Goal: Information Seeking & Learning: Learn about a topic

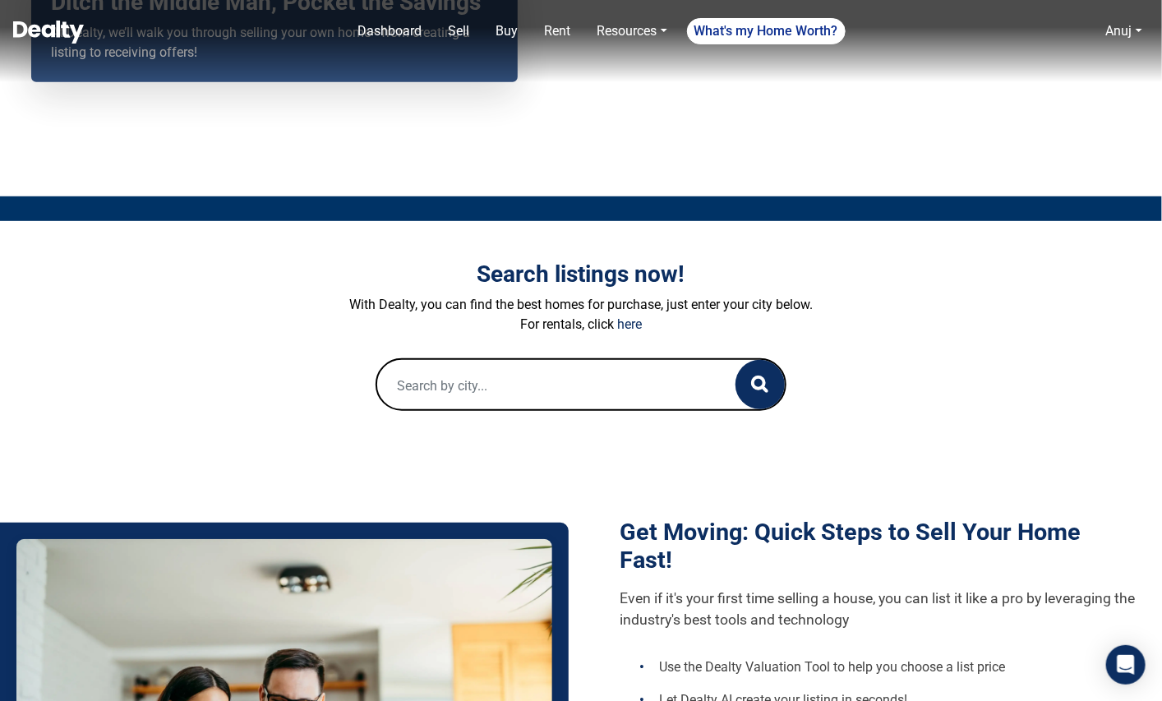
scroll to position [263, 0]
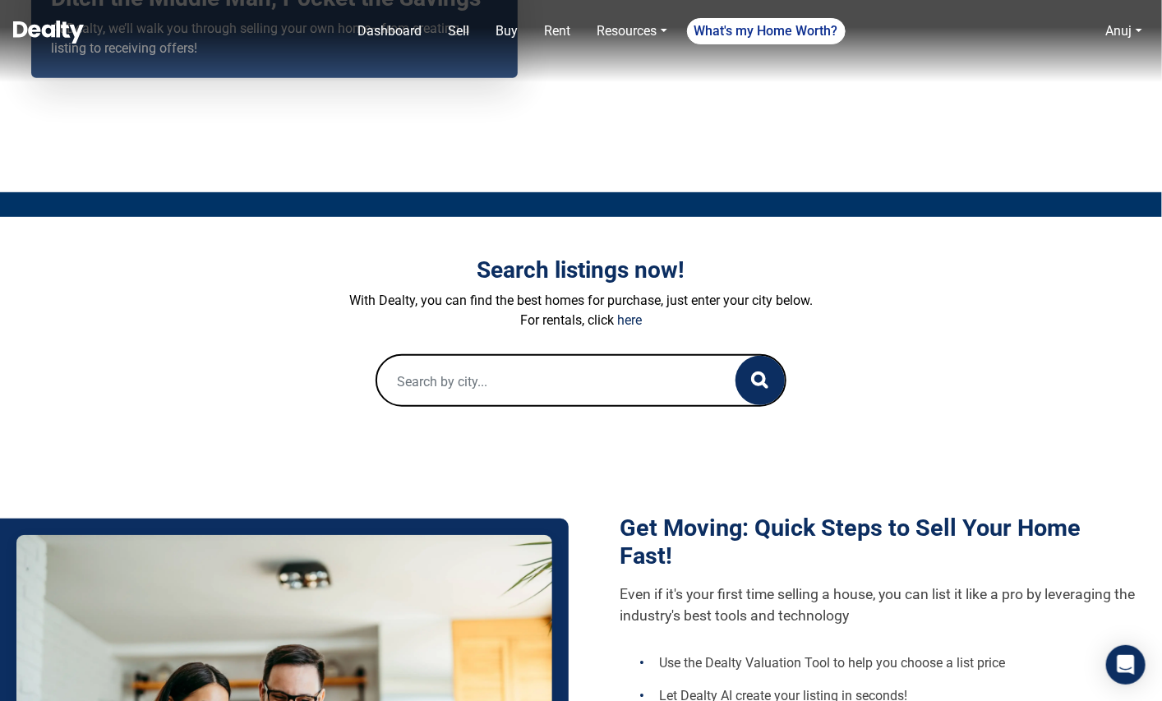
click at [549, 386] on input "text" at bounding box center [539, 382] width 325 height 53
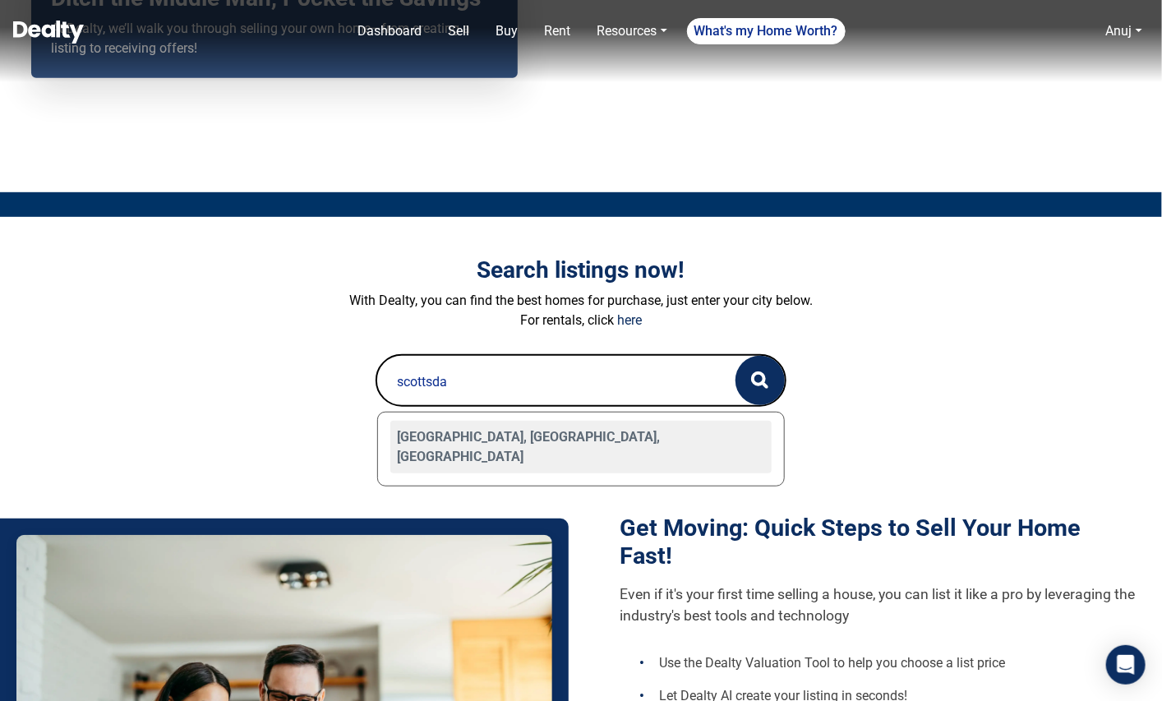
click at [435, 434] on div "Scottsdale, AZ, USA" at bounding box center [580, 447] width 381 height 53
type input "Scottsdale, AZ, USA"
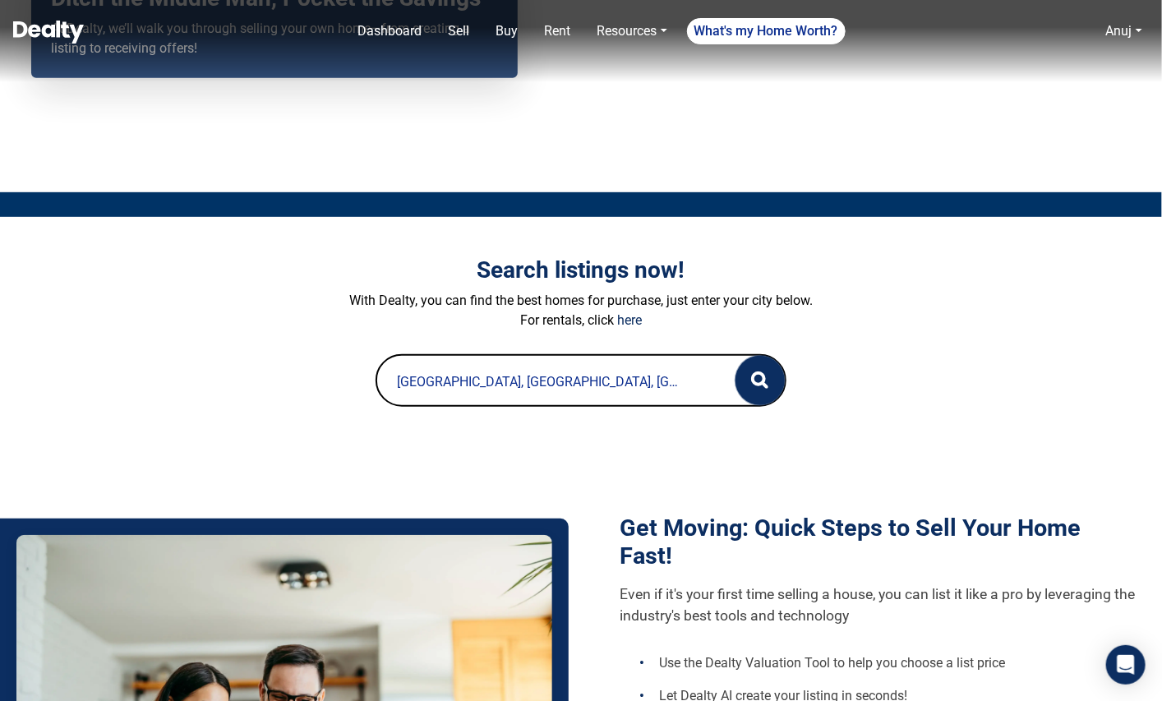
click at [757, 390] on button "button" at bounding box center [759, 380] width 49 height 49
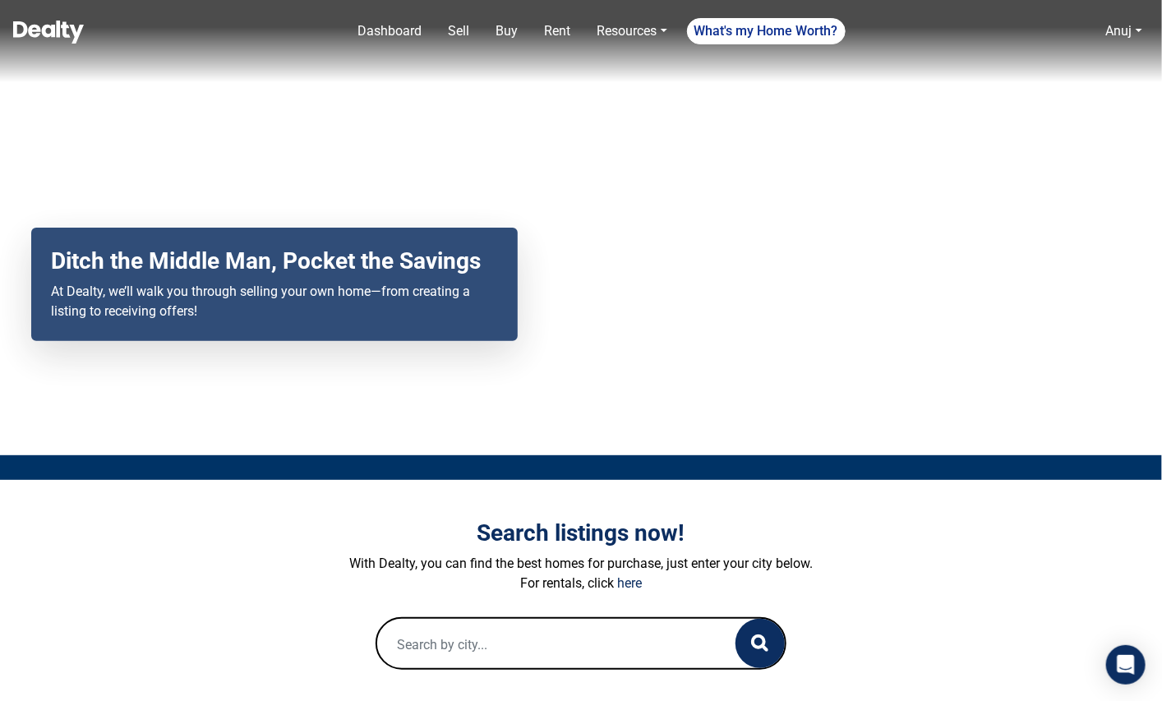
scroll to position [201, 0]
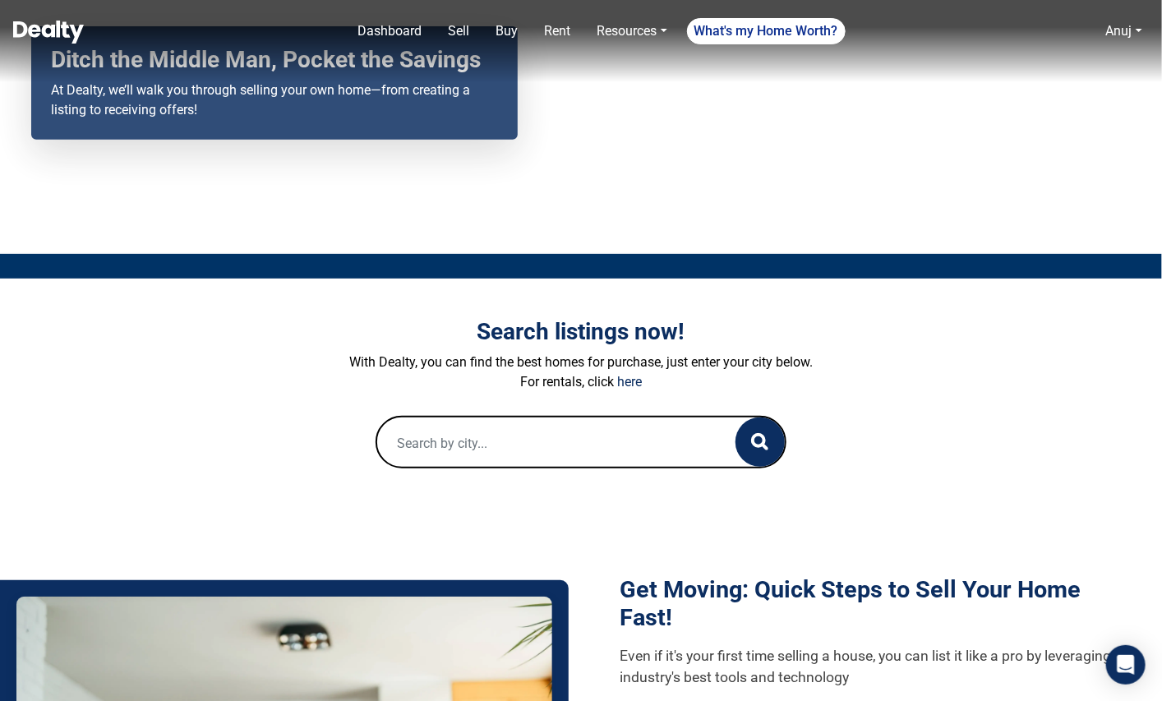
click at [472, 445] on input "text" at bounding box center [539, 443] width 325 height 53
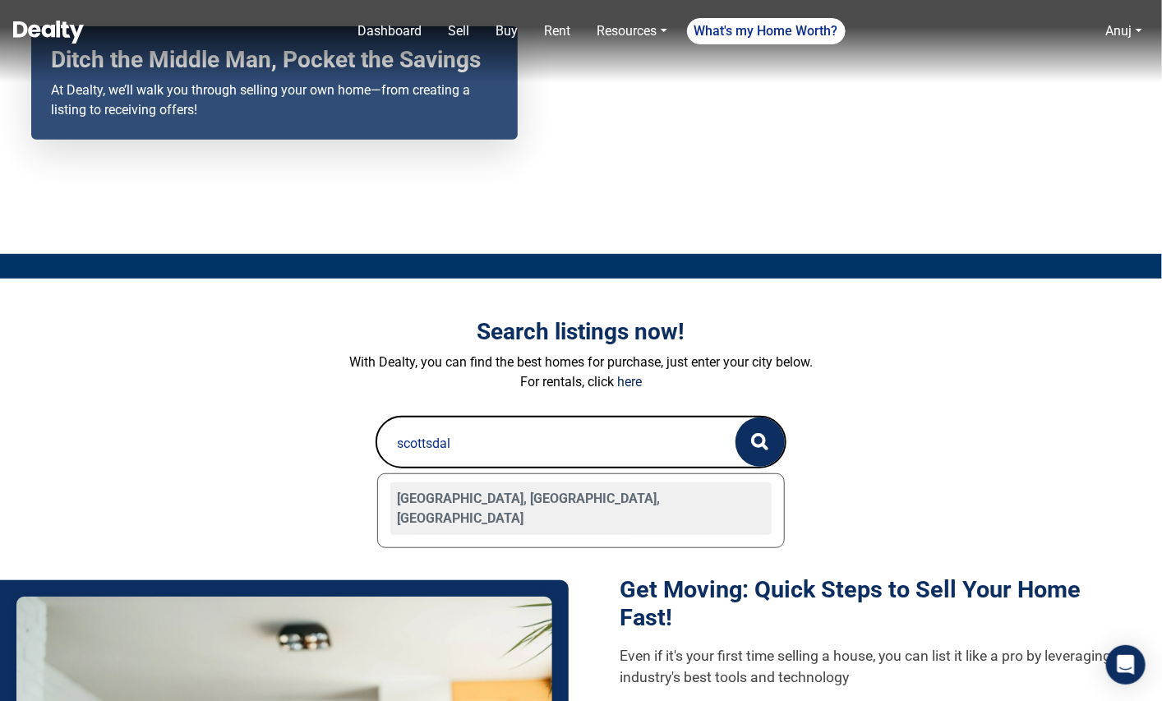
click at [463, 495] on div "[GEOGRAPHIC_DATA], [GEOGRAPHIC_DATA], [GEOGRAPHIC_DATA]" at bounding box center [580, 508] width 381 height 53
type input "[GEOGRAPHIC_DATA], [GEOGRAPHIC_DATA], [GEOGRAPHIC_DATA]"
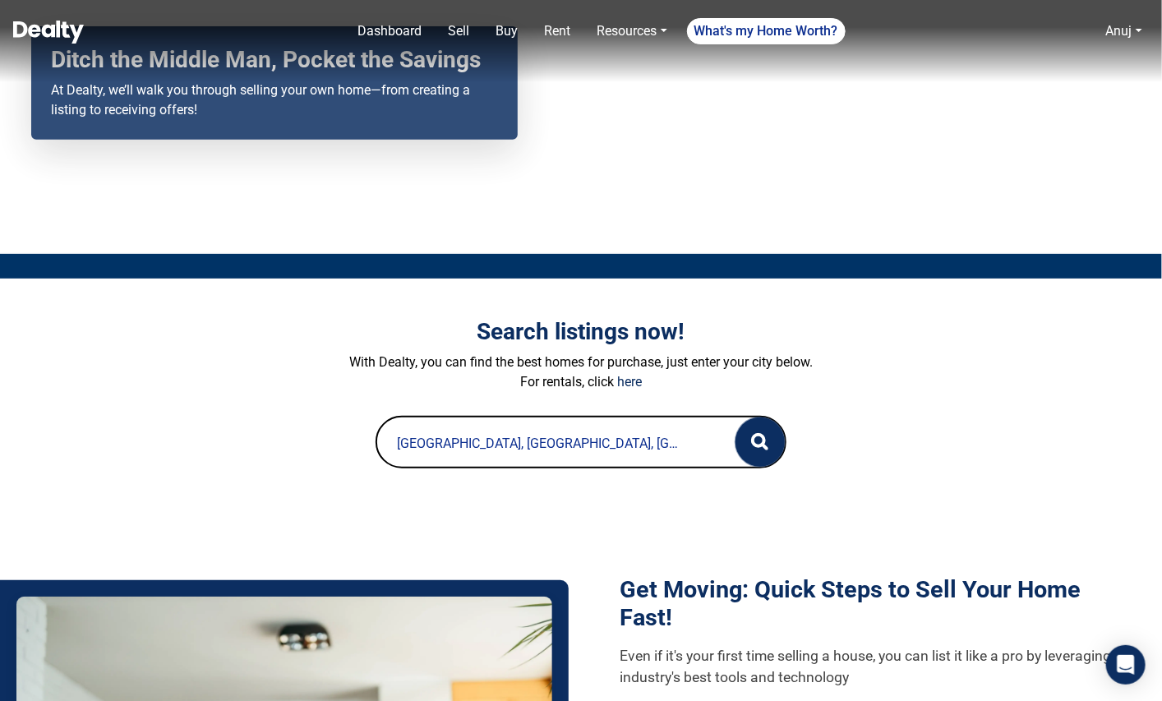
click at [744, 441] on button "button" at bounding box center [759, 441] width 49 height 49
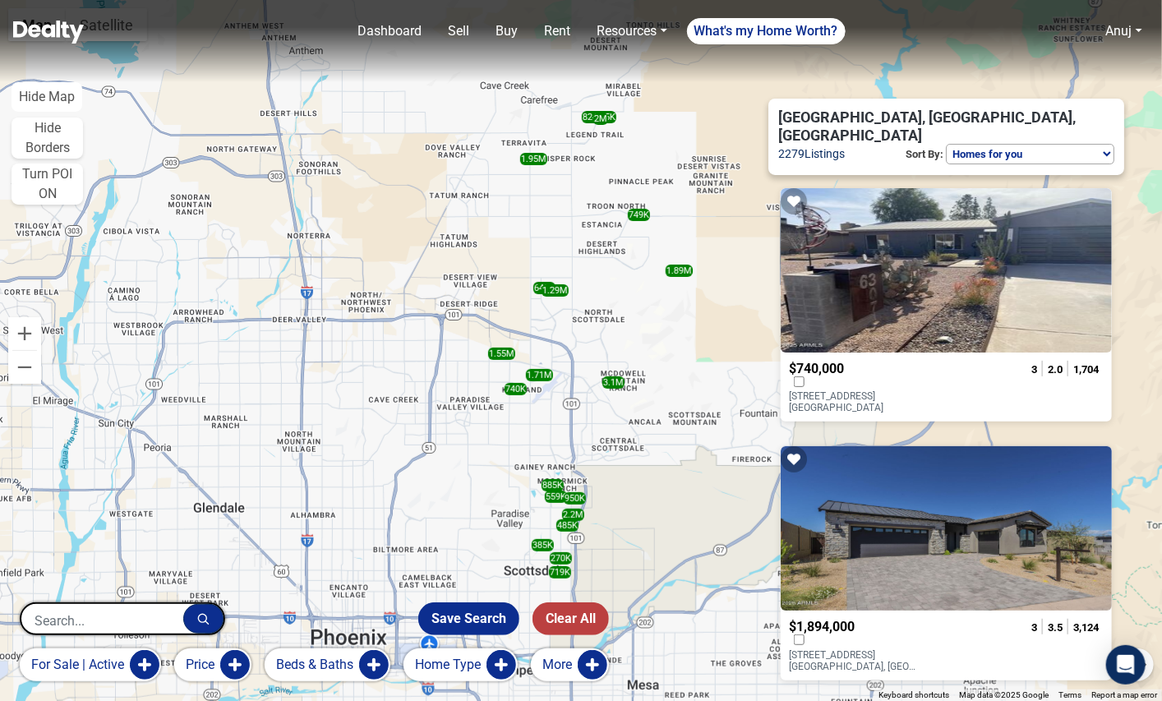
click at [808, 361] on span "$740,000" at bounding box center [816, 369] width 55 height 16
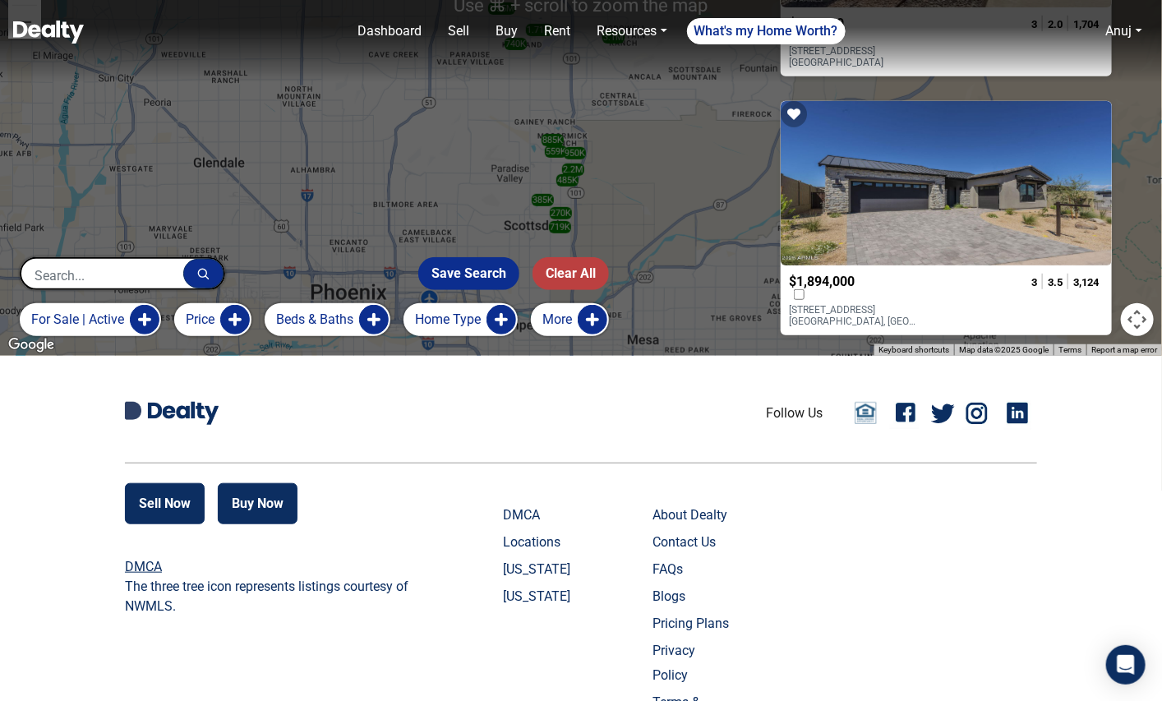
scroll to position [358, 0]
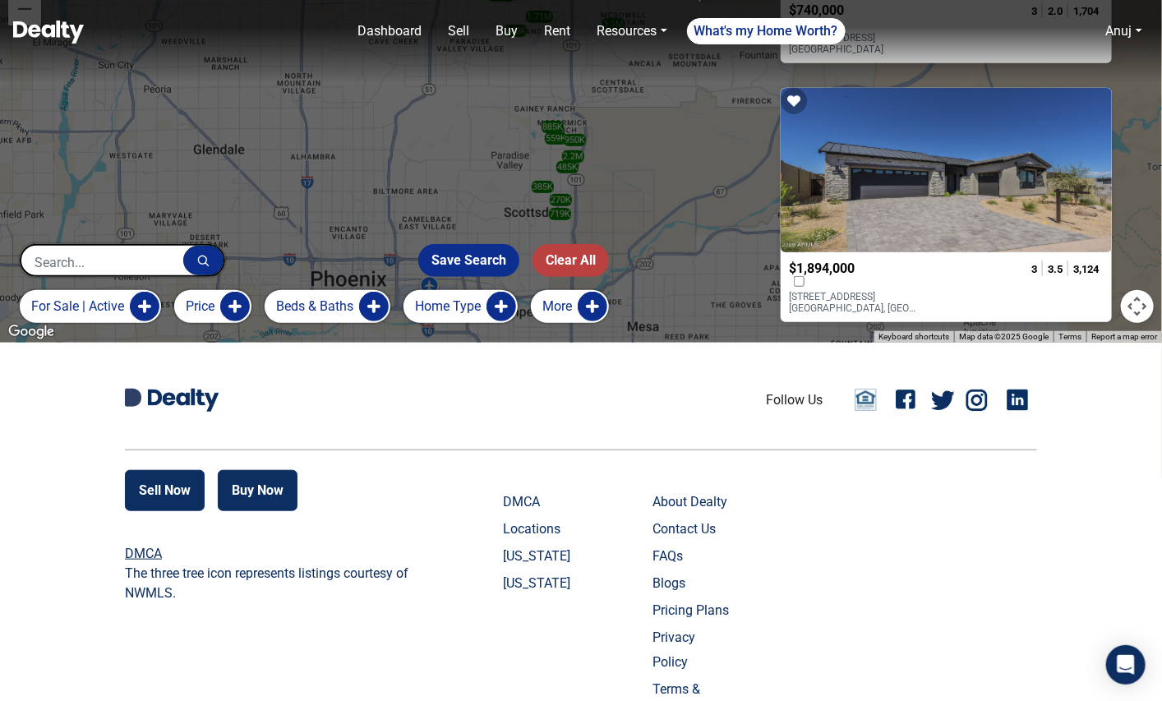
click at [826, 252] on div "$1,894,000 23686 N 126TH Place Scottsdale, AZ 85255 3 3.5 3,124" at bounding box center [946, 287] width 331 height 70
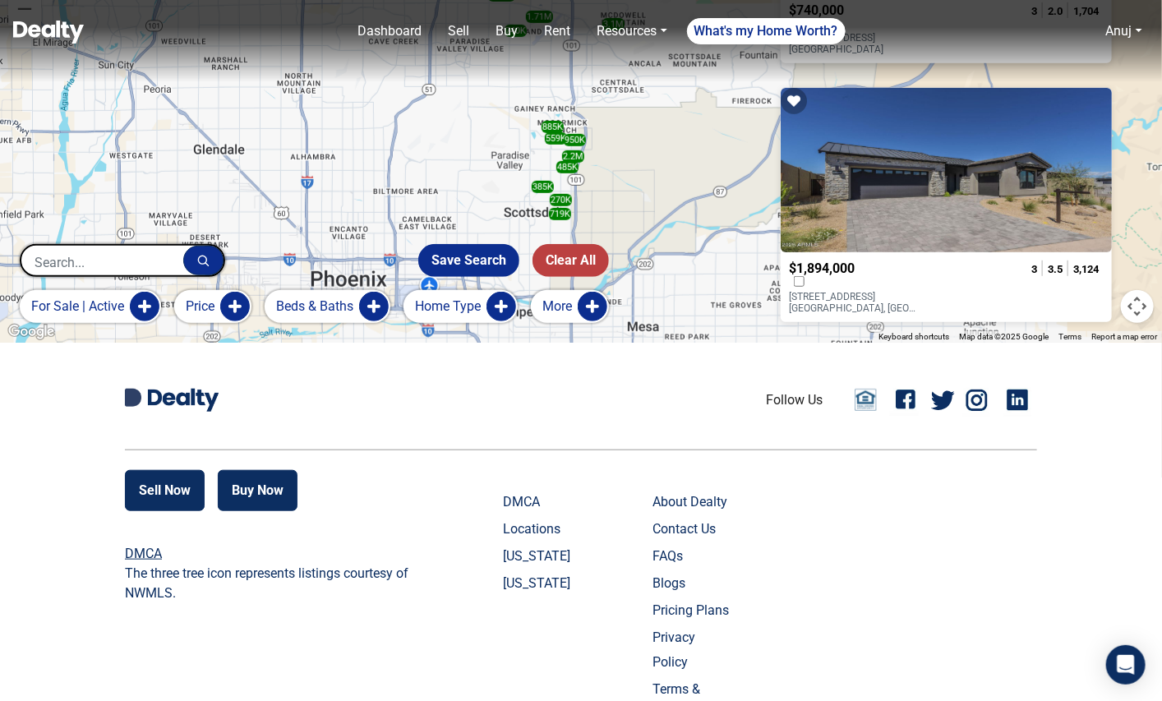
scroll to position [0, 0]
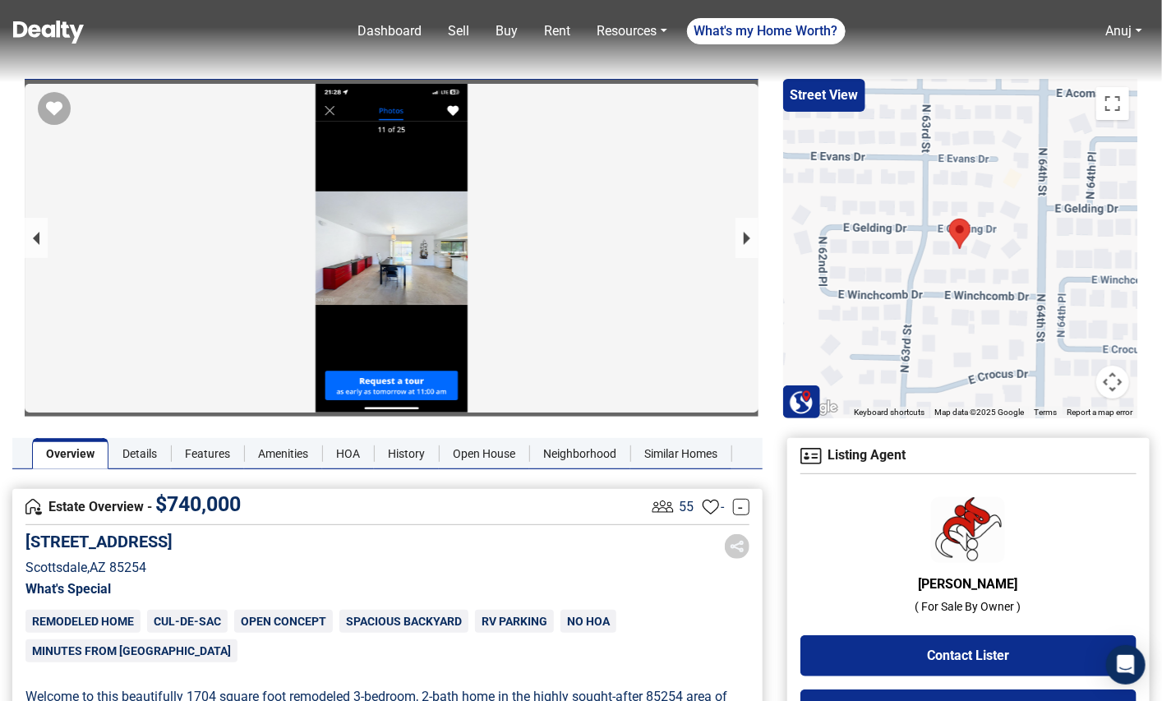
scroll to position [2, 0]
